Goal: Transaction & Acquisition: Purchase product/service

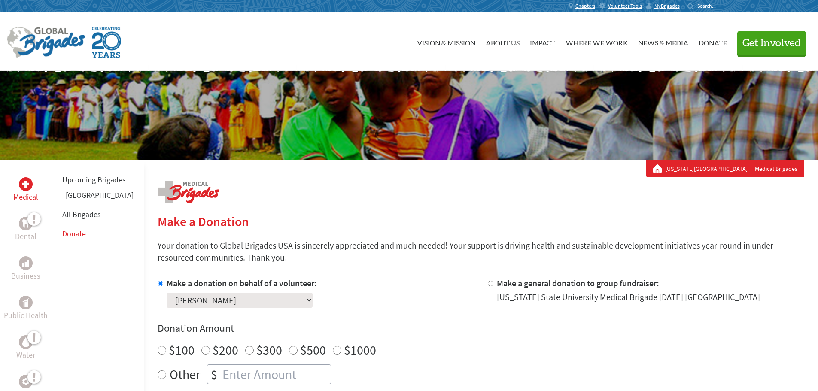
click at [237, 299] on select "Select a volunteer... [PERSON_NAME] [PERSON_NAME] [PERSON_NAME] [PERSON_NAME] […" at bounding box center [240, 300] width 146 height 15
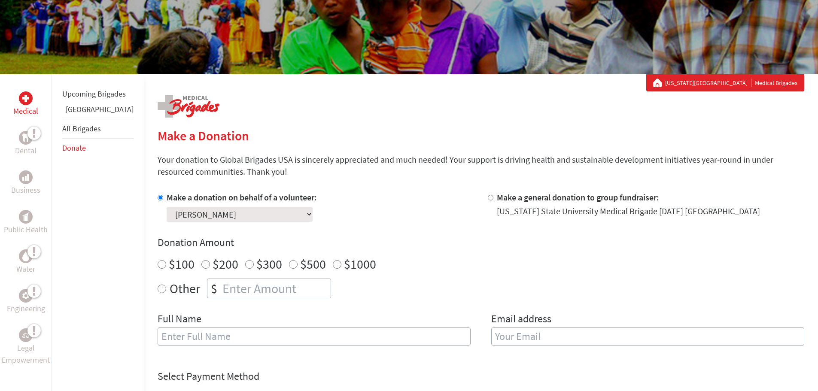
scroll to position [129, 0]
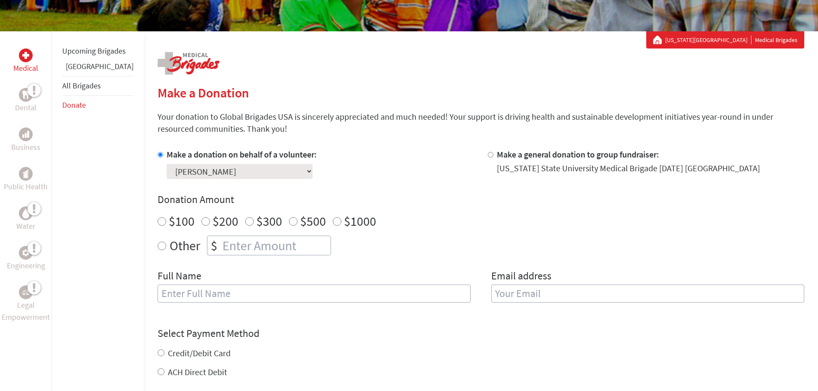
click at [245, 217] on input "$300" at bounding box center [249, 221] width 9 height 9
radio input "true"
click at [203, 294] on input "text" at bounding box center [314, 294] width 313 height 18
type input "[PERSON_NAME] [PERSON_NAME]"
type input "[PERSON_NAME][EMAIL_ADDRESS][DOMAIN_NAME]"
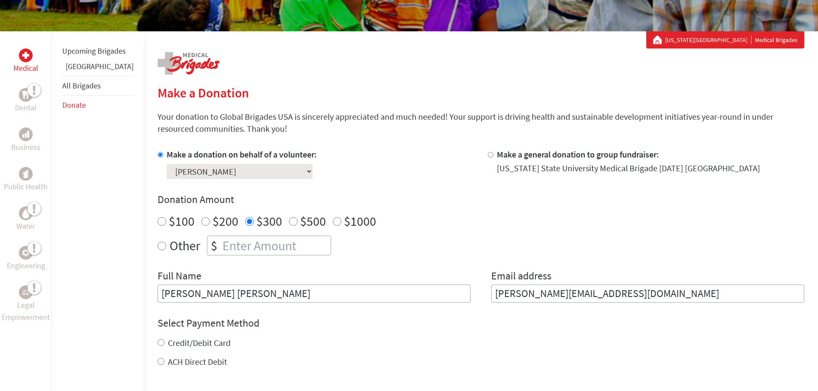
click at [190, 292] on input "[PERSON_NAME] [PERSON_NAME]" at bounding box center [314, 294] width 313 height 18
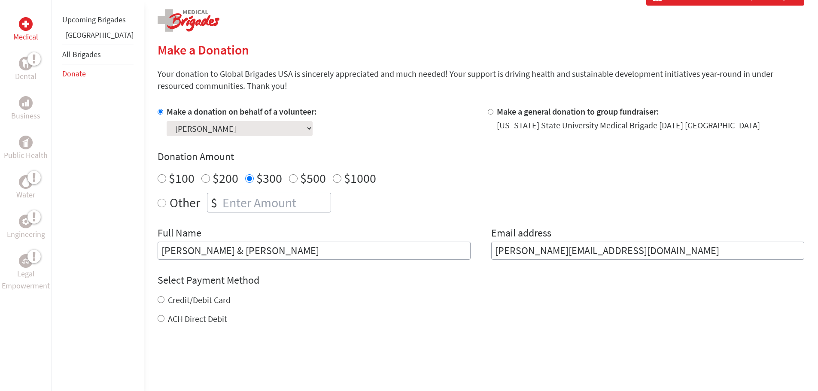
scroll to position [215, 0]
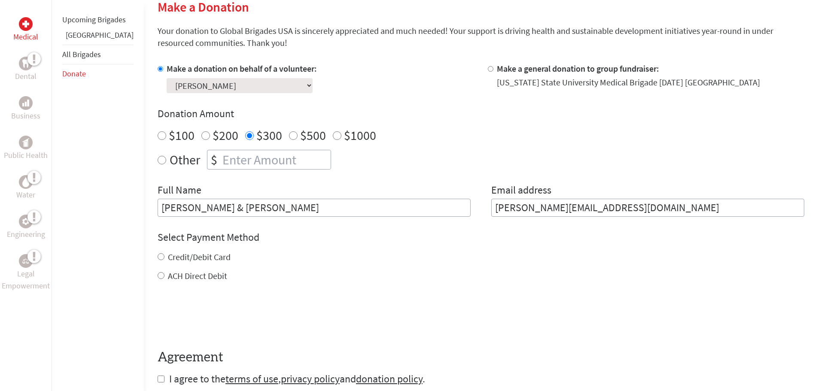
type input "[PERSON_NAME] & [PERSON_NAME]"
click at [158, 254] on input "Credit/Debit Card" at bounding box center [161, 256] width 7 height 7
radio input "true"
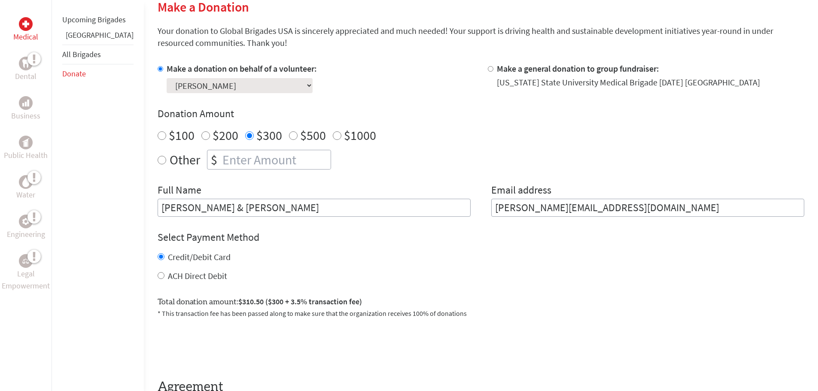
scroll to position [0, 0]
